Goal: Information Seeking & Learning: Learn about a topic

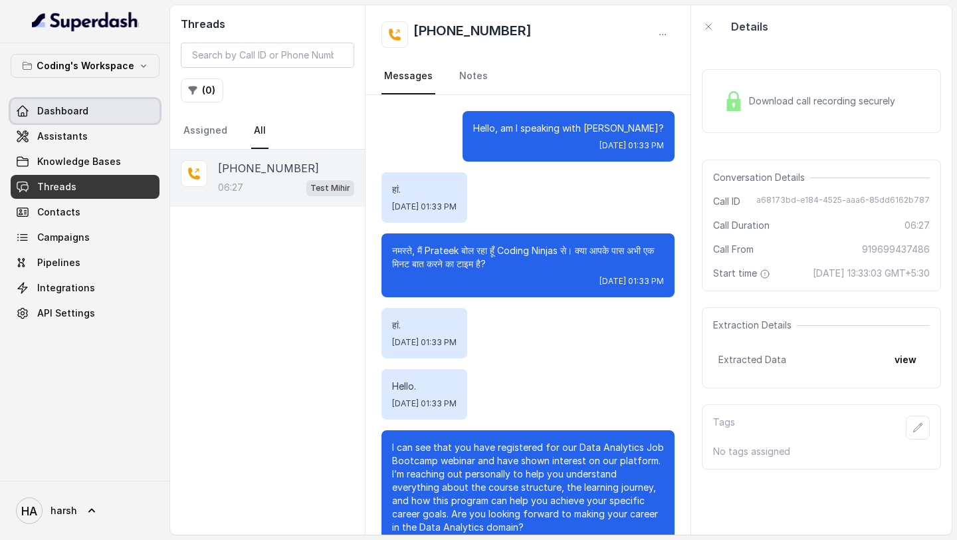
click at [59, 116] on span "Dashboard" at bounding box center [62, 110] width 51 height 13
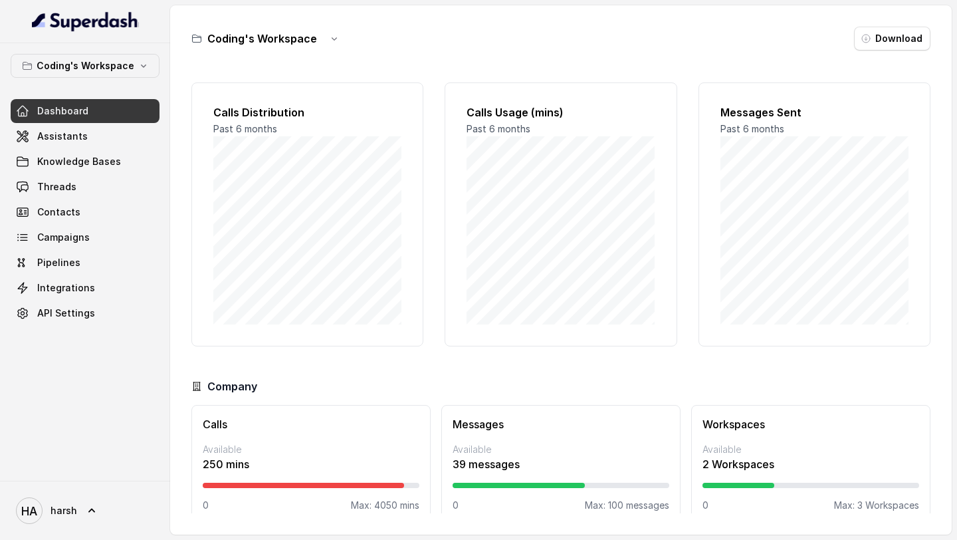
scroll to position [19, 0]
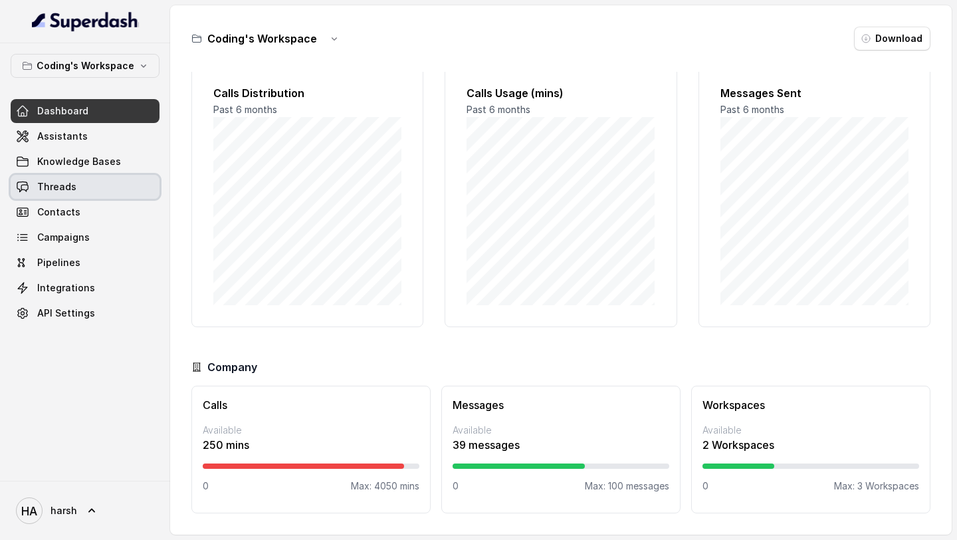
click at [80, 187] on link "Threads" at bounding box center [85, 187] width 149 height 24
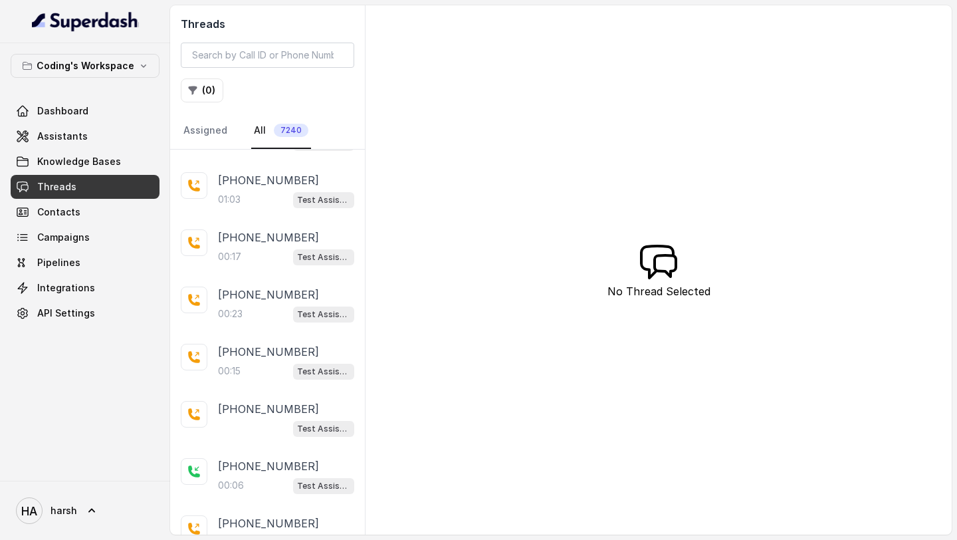
scroll to position [221, 0]
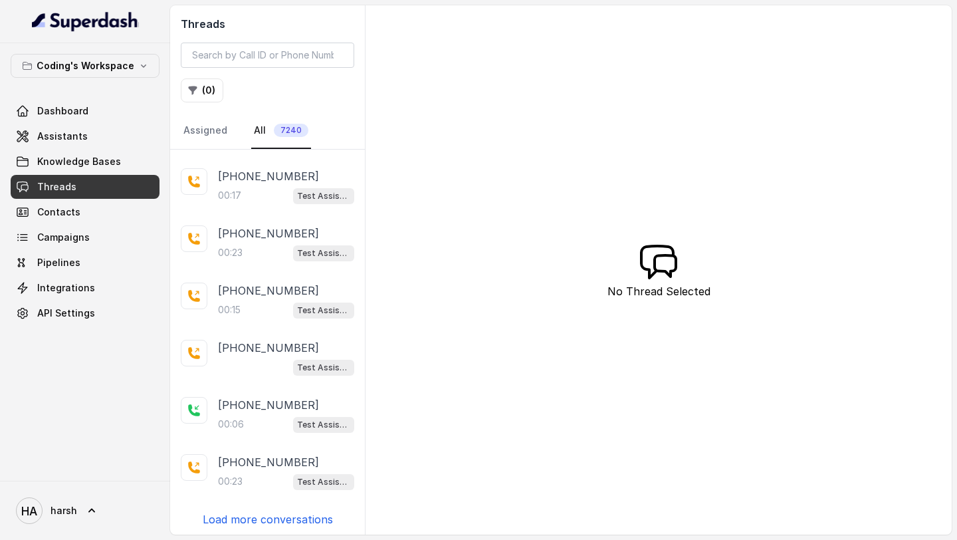
click at [250, 515] on p "Load more conversations" at bounding box center [268, 519] width 130 height 16
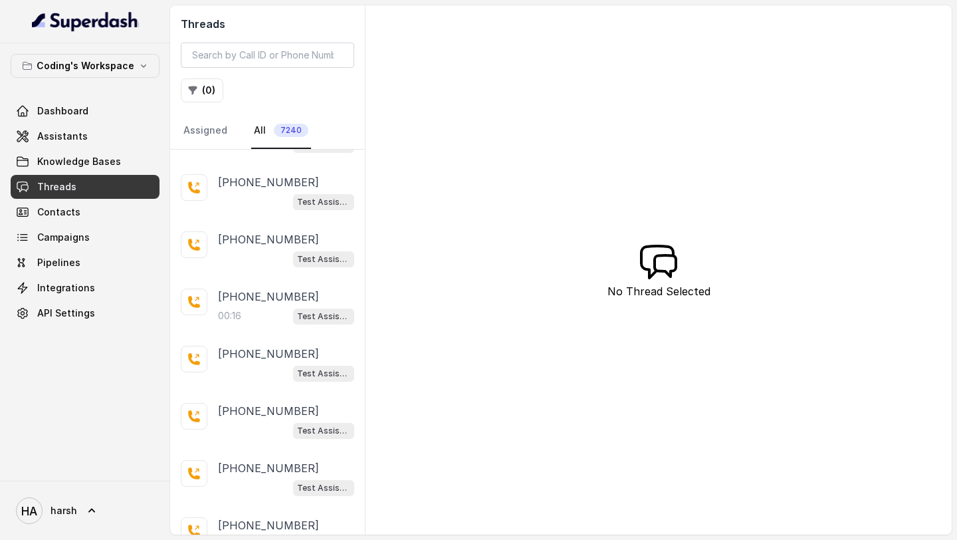
scroll to position [789, 0]
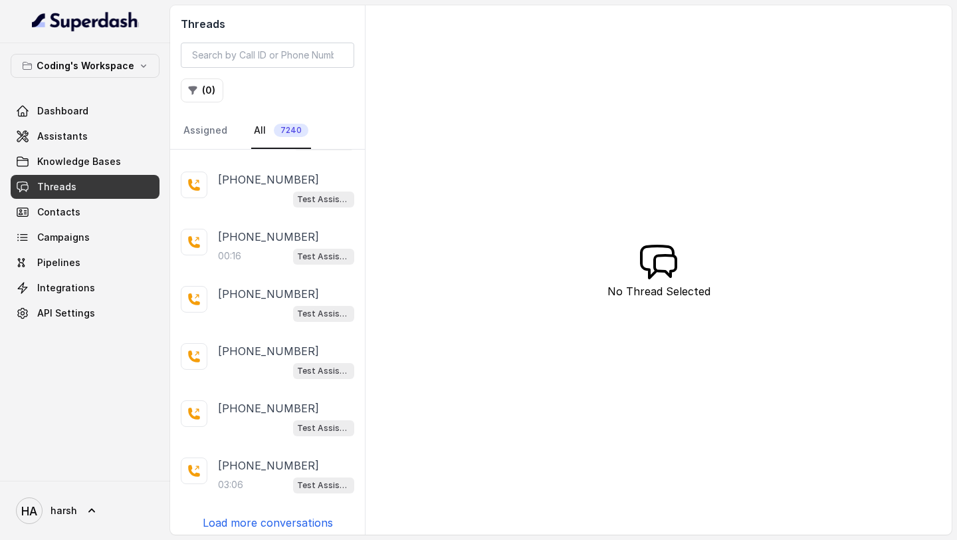
click at [257, 515] on p "Load more conversations" at bounding box center [268, 523] width 130 height 16
